Goal: Task Accomplishment & Management: Use online tool/utility

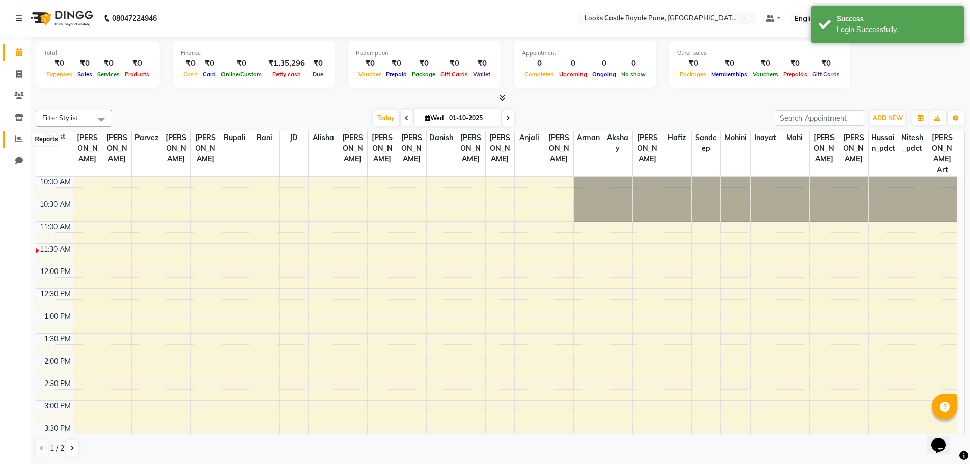
drag, startPoint x: 17, startPoint y: 142, endPoint x: 46, endPoint y: 141, distance: 29.0
click at [17, 142] on icon at bounding box center [19, 139] width 8 height 8
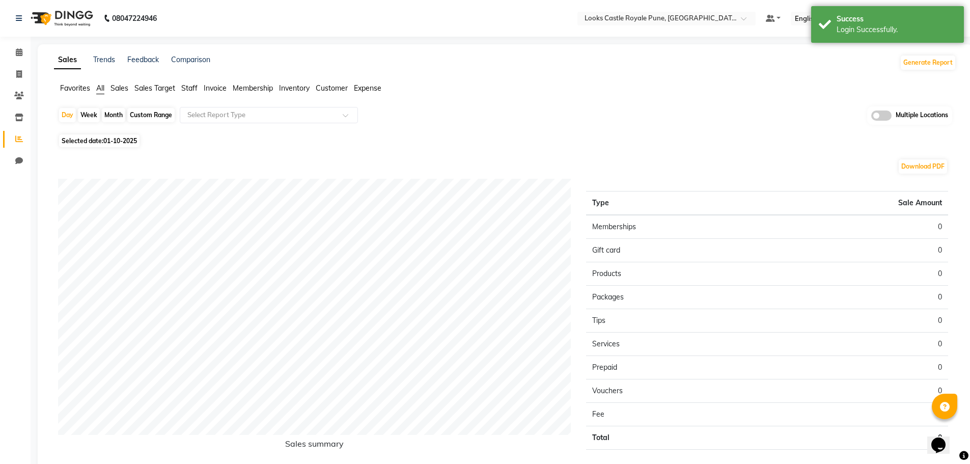
click at [620, 72] on div "Sales Trends Feedback Comparison Generate Report Favorites All Sales Sales Targ…" at bounding box center [505, 272] width 935 height 456
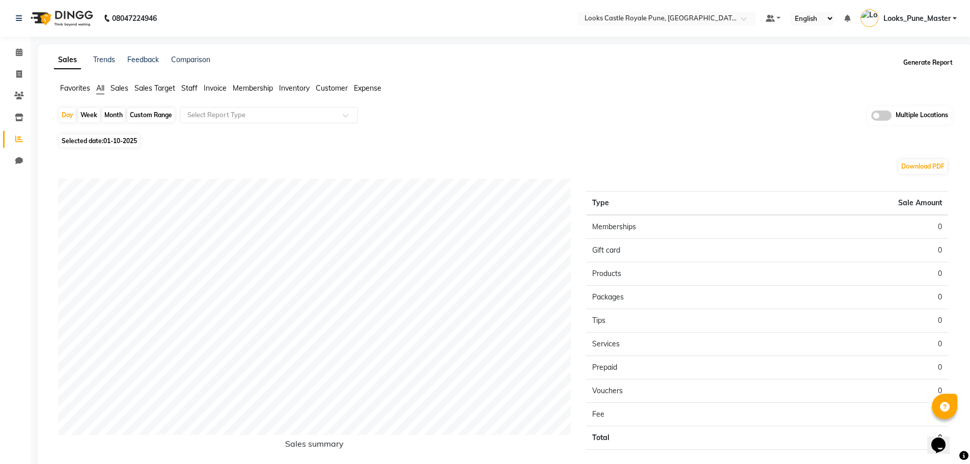
click at [938, 63] on button "Generate Report" at bounding box center [928, 63] width 55 height 14
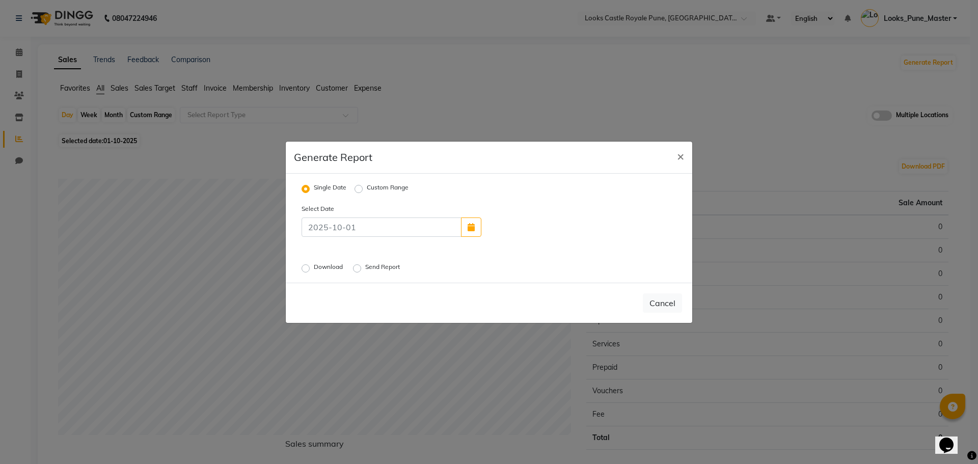
click at [314, 270] on label "Download" at bounding box center [329, 268] width 31 height 12
click at [305, 270] on input "Download" at bounding box center [307, 267] width 7 height 7
radio input "true"
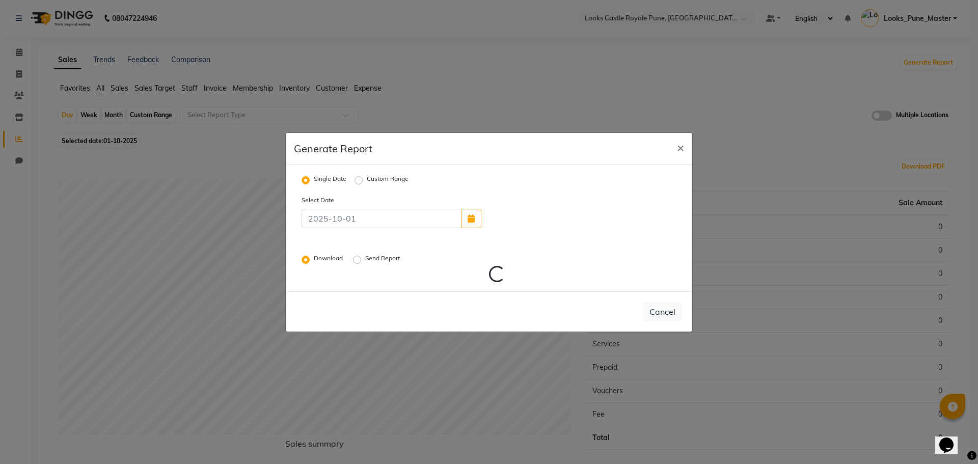
click at [365, 258] on label "Send Report" at bounding box center [383, 260] width 37 height 12
click at [360, 258] on input "Send Report" at bounding box center [358, 259] width 7 height 7
radio input "true"
click at [427, 224] on input at bounding box center [382, 218] width 160 height 19
click at [367, 178] on label "Custom Range" at bounding box center [388, 180] width 42 height 12
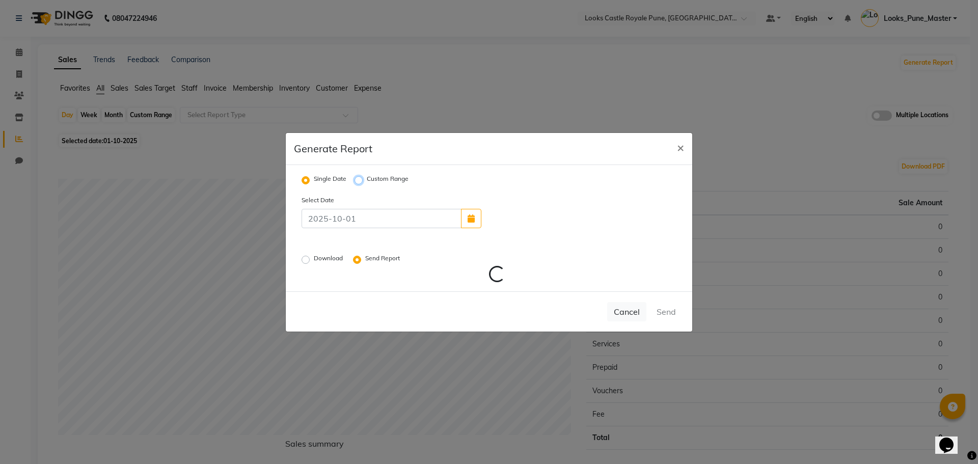
click at [357, 178] on input "Custom Range" at bounding box center [360, 179] width 7 height 7
radio input "true"
select select "10"
select select "2025"
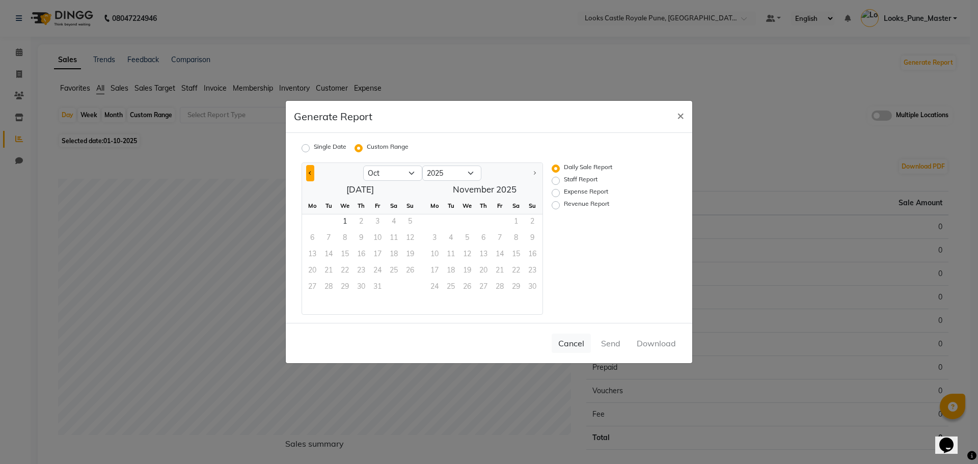
click at [308, 174] on button "Previous month" at bounding box center [310, 173] width 8 height 16
select select "9"
click at [317, 217] on span "1" at bounding box center [312, 222] width 16 height 16
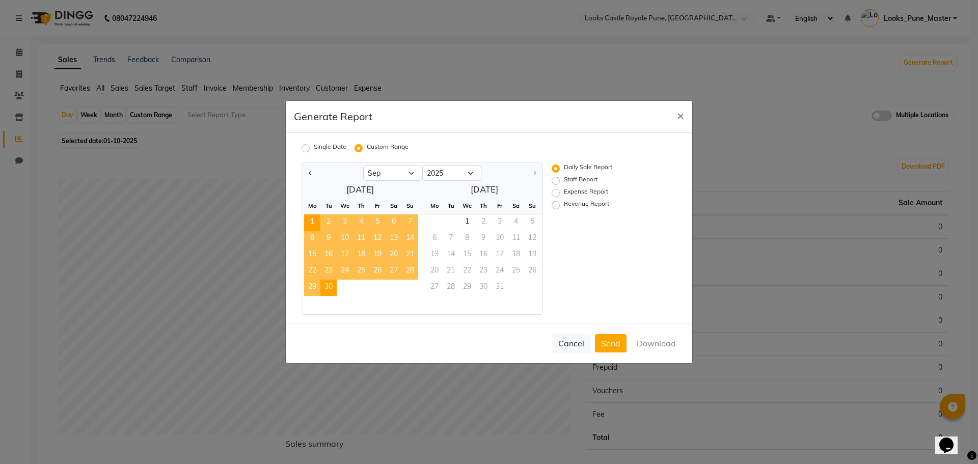
click at [330, 287] on span "30" at bounding box center [328, 288] width 16 height 16
click at [564, 205] on label "Revenue Report" at bounding box center [586, 205] width 45 height 12
click at [556, 205] on input "Revenue Report" at bounding box center [557, 205] width 7 height 7
radio input "true"
click at [653, 341] on button "Download" at bounding box center [656, 343] width 51 height 18
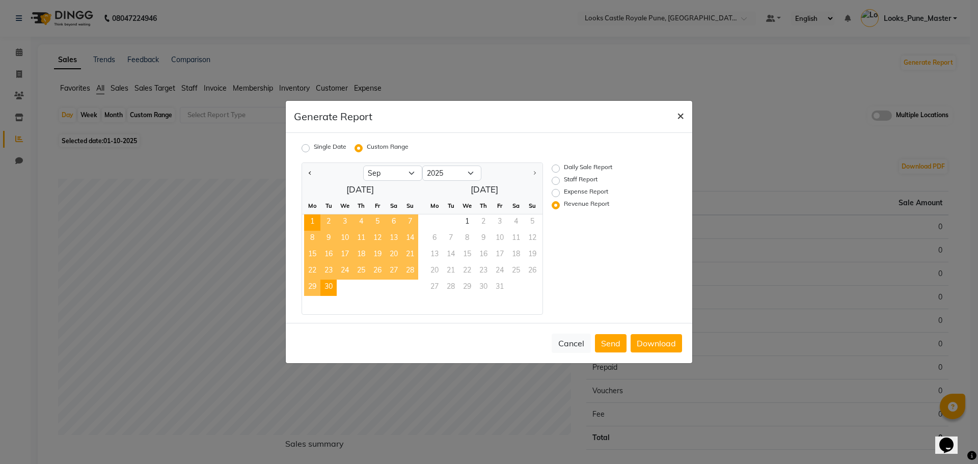
click at [684, 121] on button "×" at bounding box center [680, 115] width 23 height 29
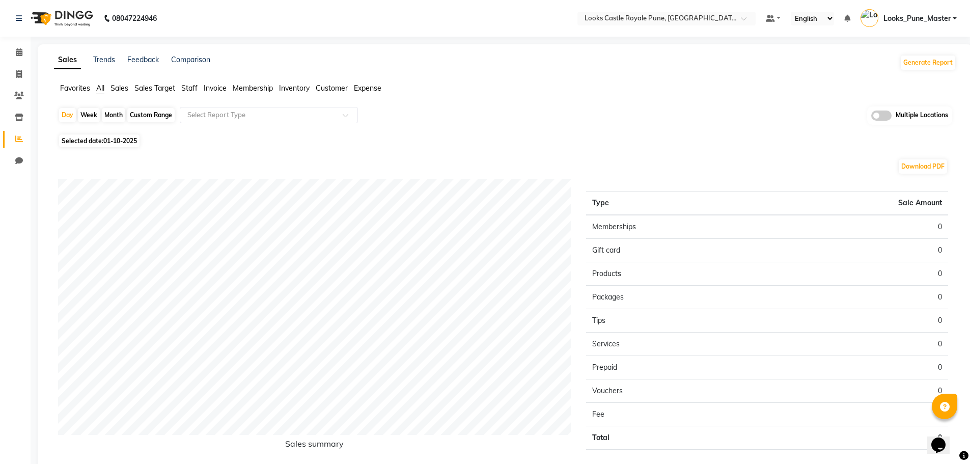
click at [143, 115] on div "Custom Range" at bounding box center [150, 115] width 47 height 14
select select "10"
select select "2025"
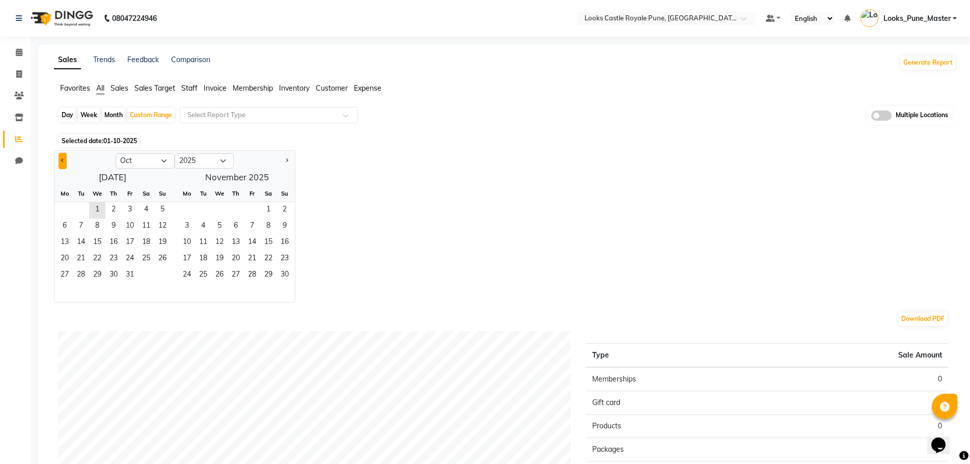
click at [62, 159] on span "Previous month" at bounding box center [63, 160] width 4 height 4
select select "9"
click at [67, 209] on span "1" at bounding box center [65, 210] width 16 height 16
click at [81, 276] on span "30" at bounding box center [81, 275] width 16 height 16
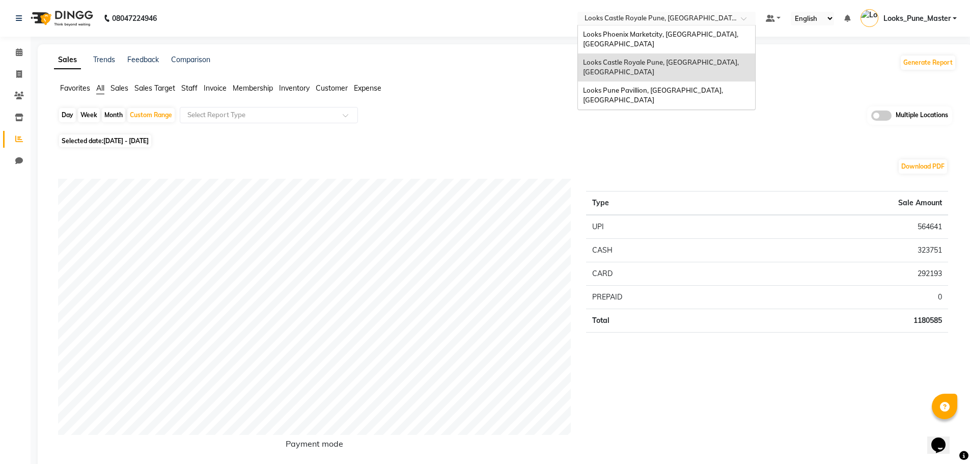
click at [688, 21] on input "text" at bounding box center [657, 19] width 148 height 10
click at [673, 37] on span "Looks Phoenix Marketcity, [GEOGRAPHIC_DATA], [GEOGRAPHIC_DATA]" at bounding box center [661, 39] width 157 height 18
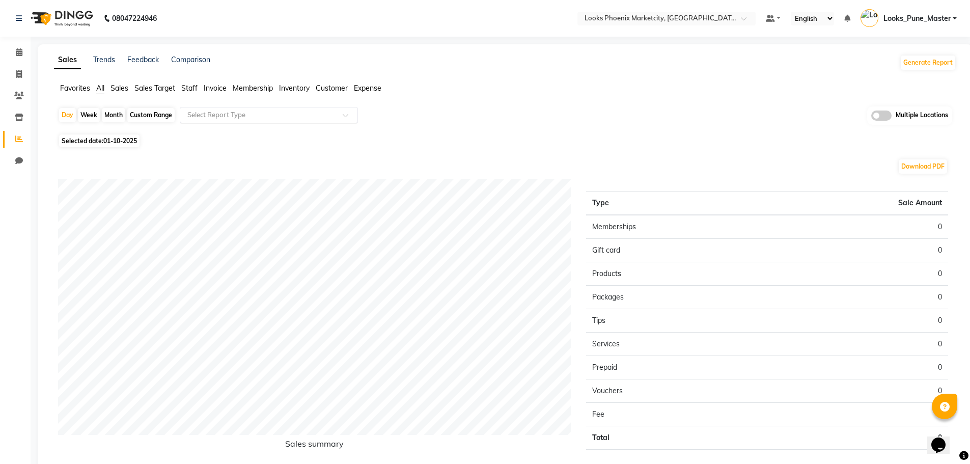
click at [235, 114] on input "text" at bounding box center [258, 115] width 147 height 10
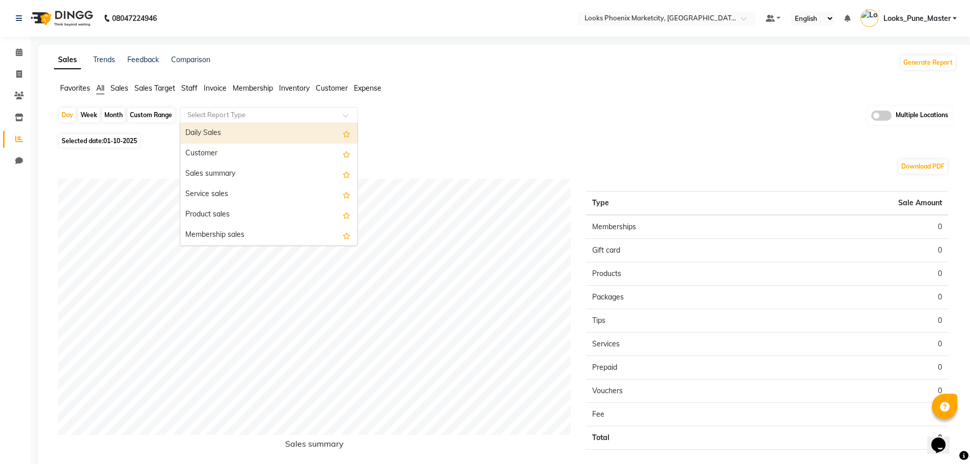
click at [288, 138] on div "Daily Sales" at bounding box center [268, 133] width 177 height 20
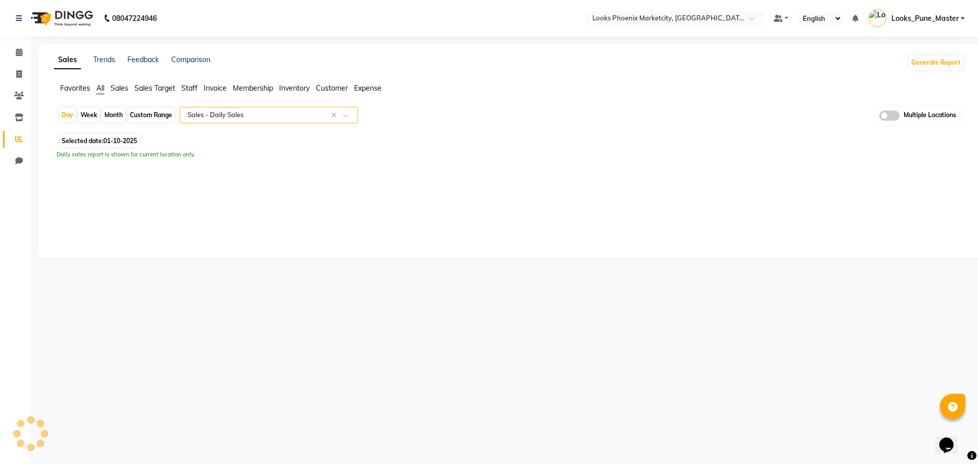
select select "full_report"
select select "csv"
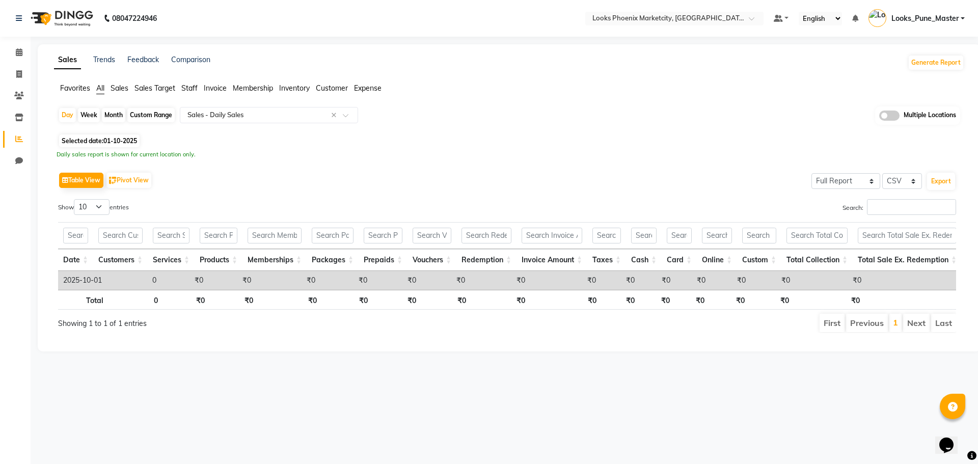
click at [151, 116] on div "Custom Range" at bounding box center [150, 115] width 47 height 14
select select "10"
select select "2025"
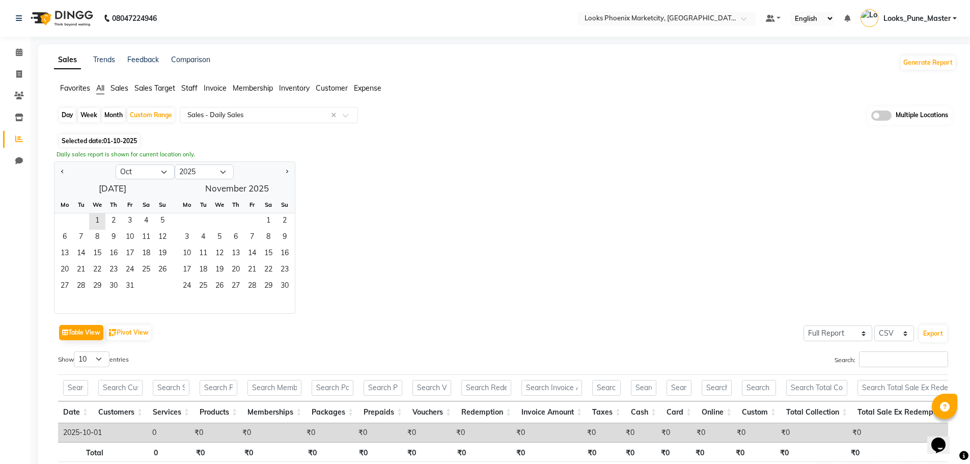
click at [58, 171] on div at bounding box center [85, 172] width 61 height 16
click at [59, 170] on button "Previous month" at bounding box center [63, 172] width 8 height 16
select select "9"
click at [60, 222] on span "1" at bounding box center [65, 221] width 16 height 16
click at [82, 287] on span "30" at bounding box center [81, 287] width 16 height 16
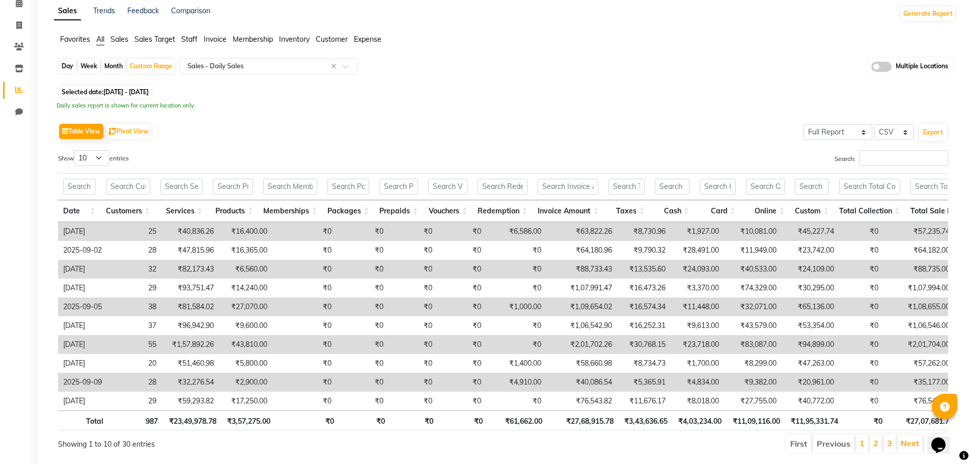
scroll to position [88, 0]
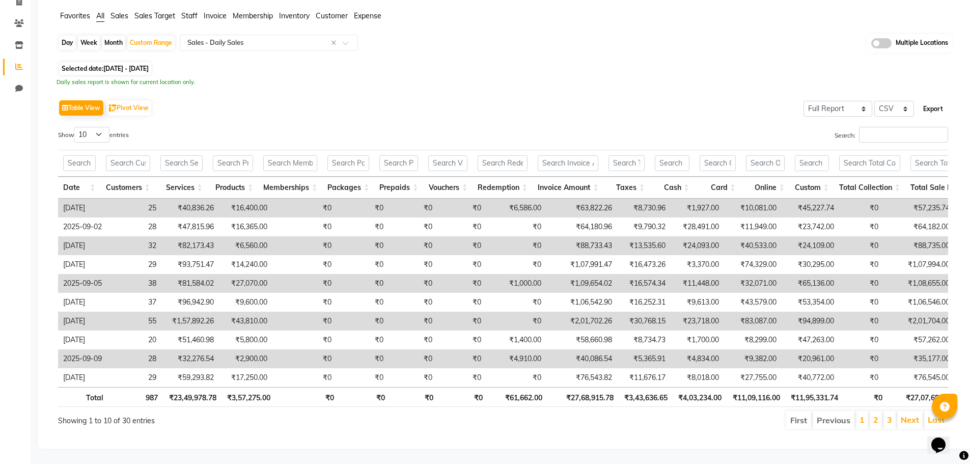
click at [929, 100] on button "Export" at bounding box center [933, 108] width 28 height 17
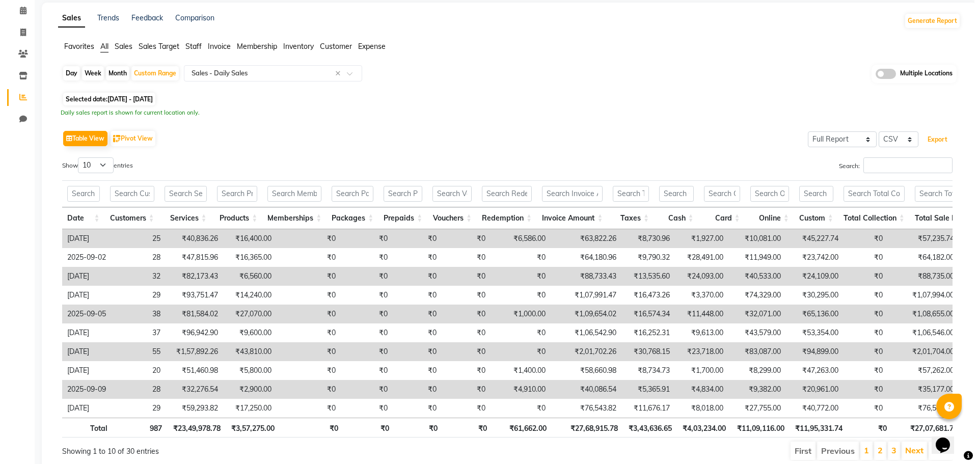
scroll to position [0, 0]
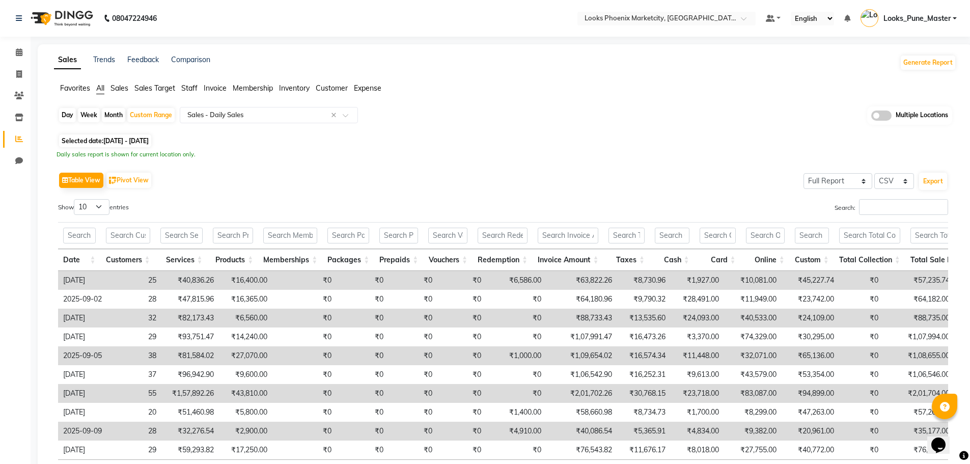
click at [944, 18] on span "Looks_Pune_Master" at bounding box center [917, 18] width 67 height 11
click at [901, 68] on link "Sign out" at bounding box center [904, 73] width 93 height 16
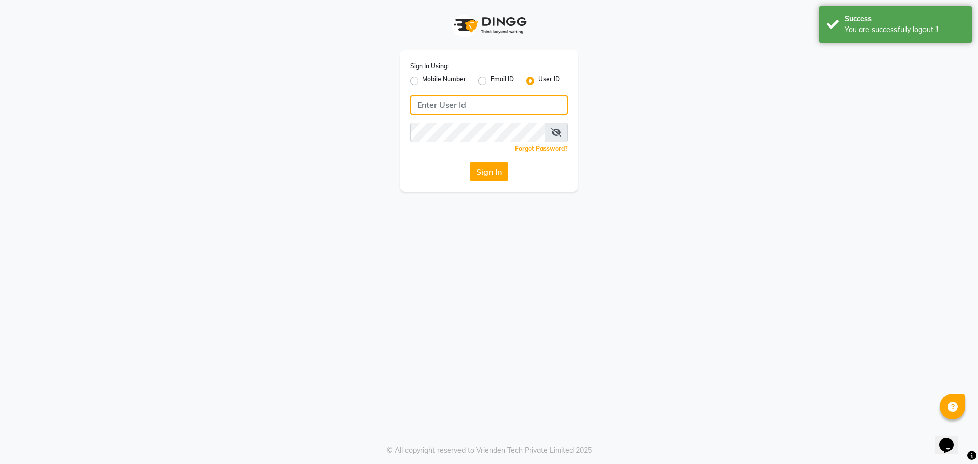
type input "e2553-20"
